Goal: Transaction & Acquisition: Download file/media

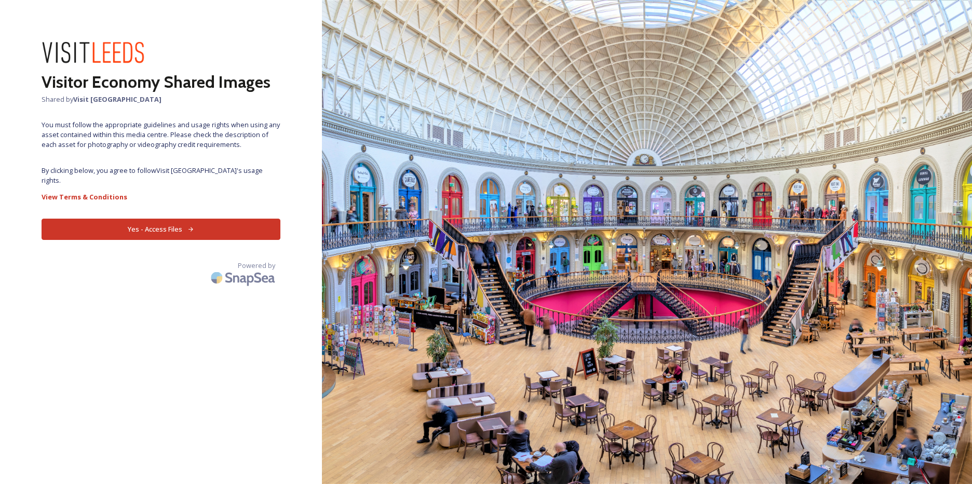
click at [183, 219] on button "Yes - Access Files" at bounding box center [161, 229] width 239 height 21
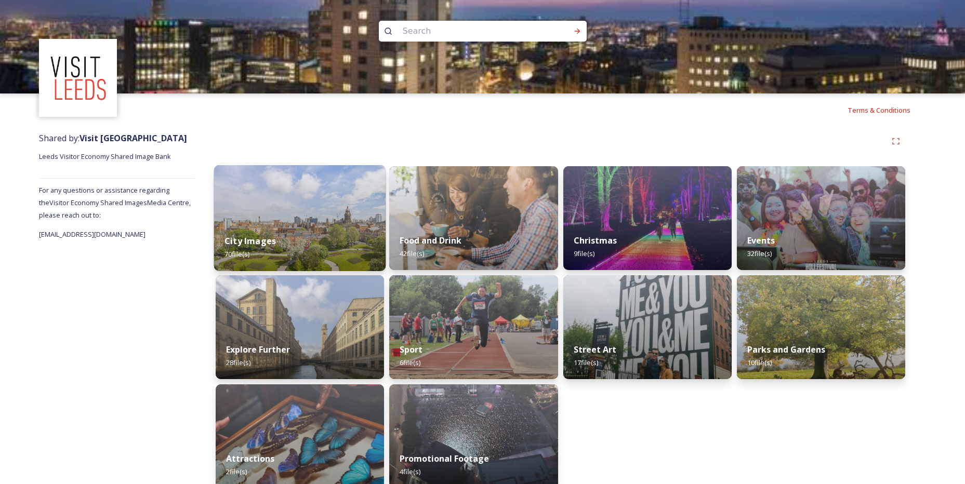
click at [298, 242] on div "City Images 70 file(s)" at bounding box center [300, 247] width 172 height 47
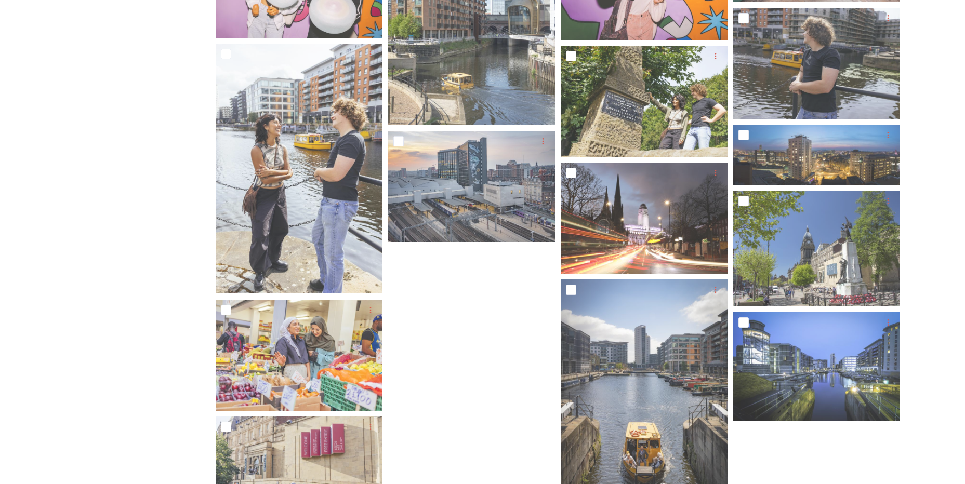
scroll to position [2130, 0]
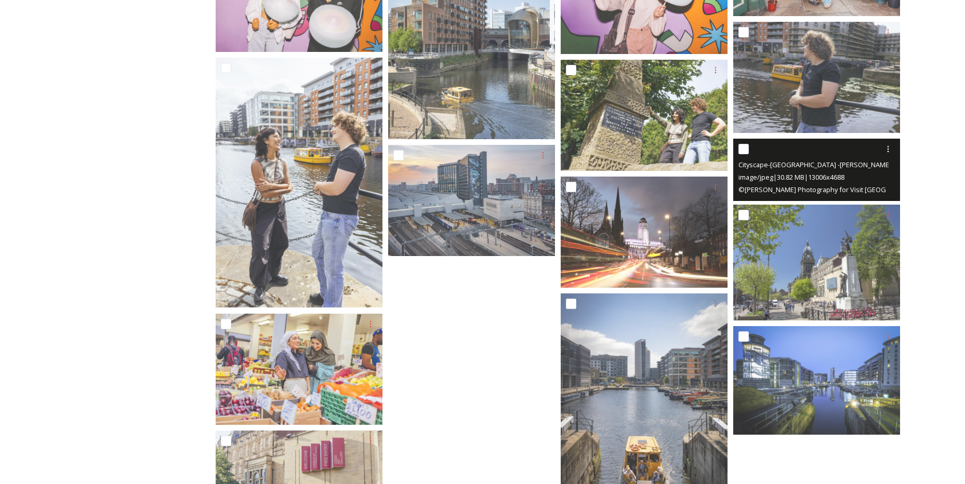
click at [858, 163] on span "Cityscape-[GEOGRAPHIC_DATA] -[PERSON_NAME]-2018.JPG" at bounding box center [829, 164] width 182 height 10
click at [886, 148] on icon at bounding box center [888, 149] width 8 height 8
click at [873, 194] on span "Download" at bounding box center [876, 192] width 32 height 10
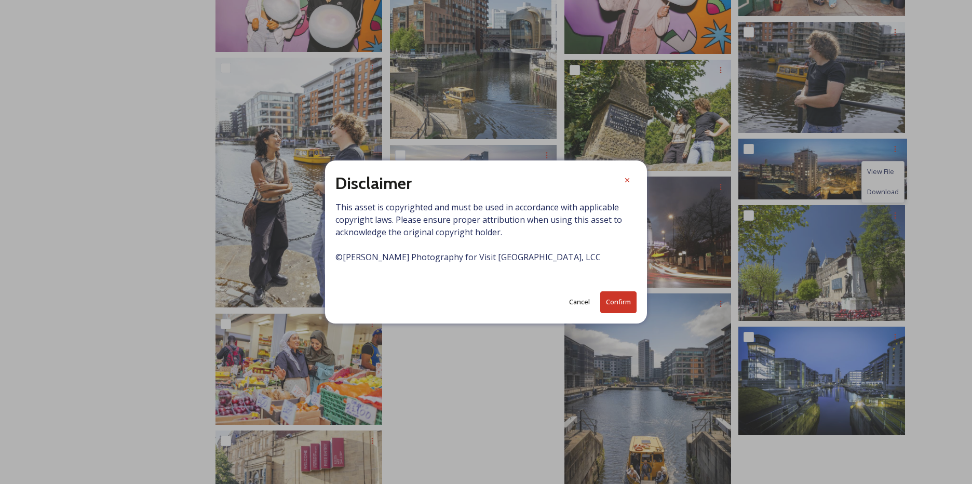
click at [611, 301] on button "Confirm" at bounding box center [619, 301] width 36 height 21
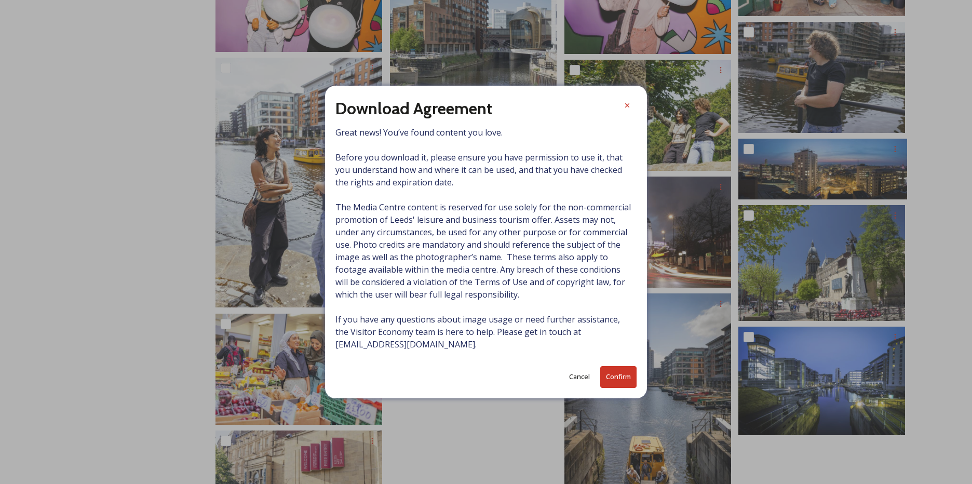
click at [618, 377] on button "Confirm" at bounding box center [619, 376] width 36 height 21
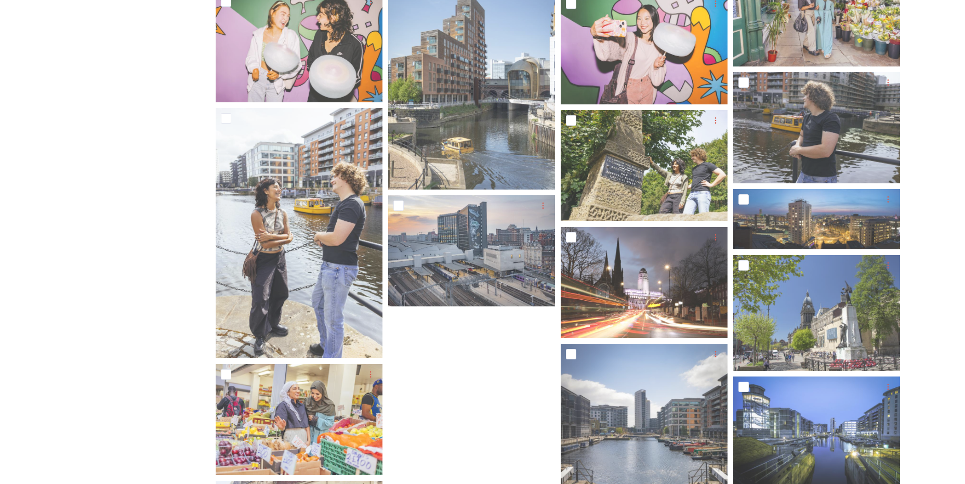
scroll to position [2078, 0]
